Goal: Information Seeking & Learning: Learn about a topic

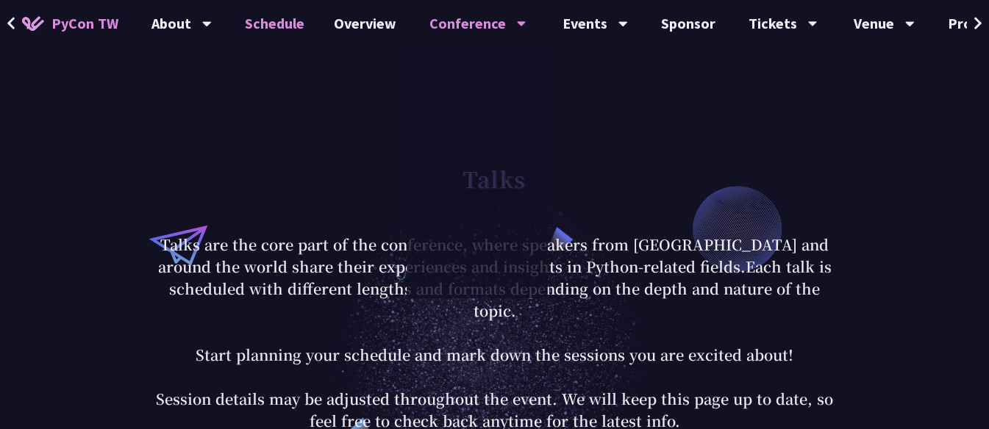
click at [291, 21] on link "Schedule" at bounding box center [274, 23] width 89 height 47
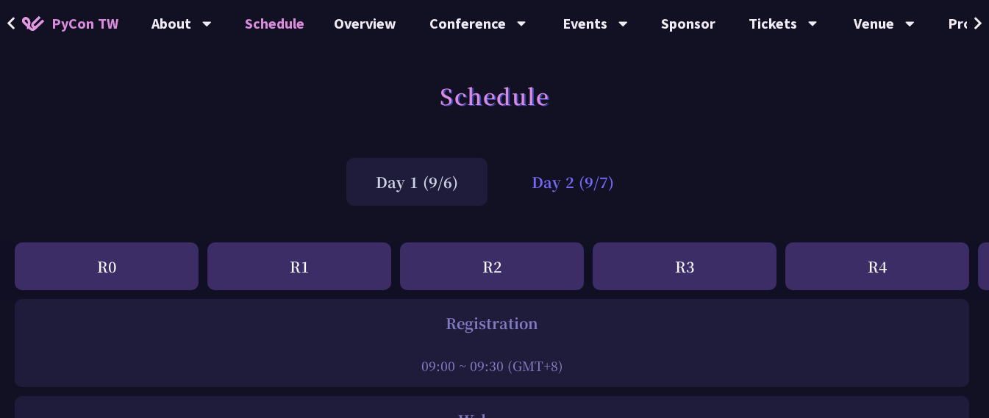
click at [587, 187] on div "Day 2 (9/7)" at bounding box center [572, 182] width 141 height 48
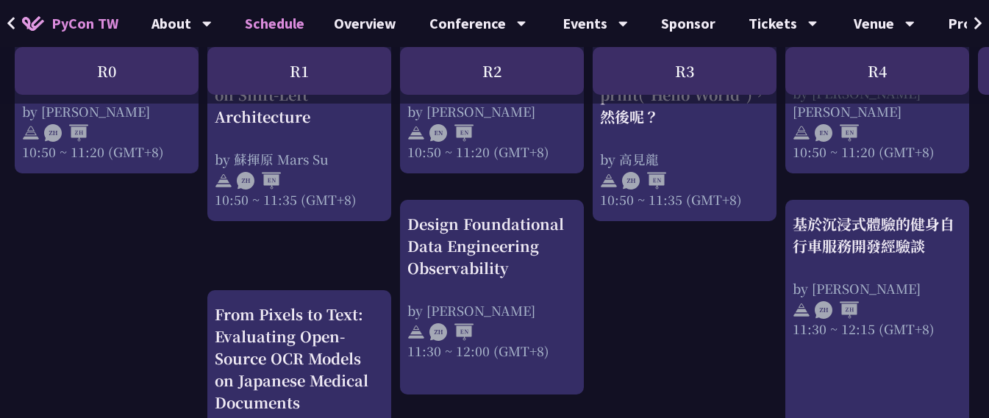
scroll to position [1316, 0]
